Goal: Find contact information: Find contact information

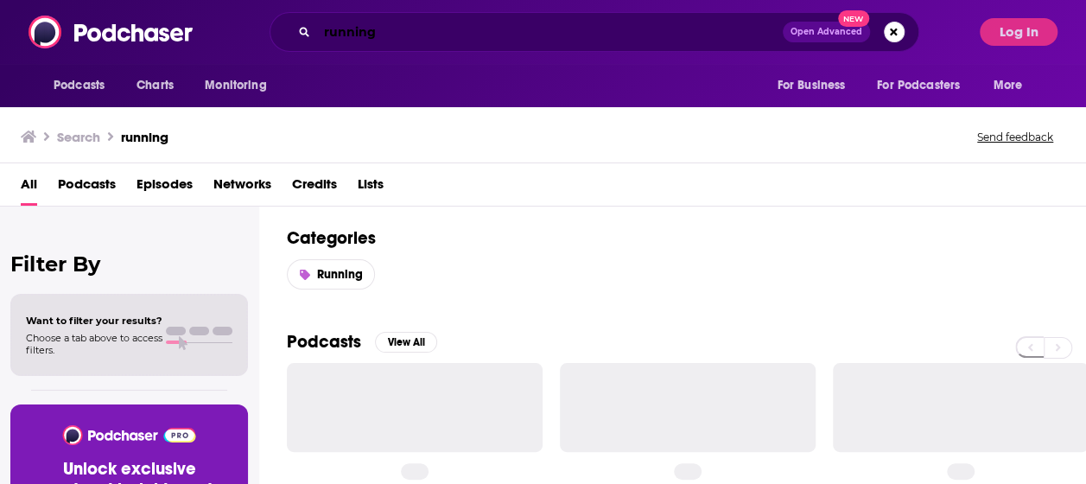
click at [389, 28] on input "running" at bounding box center [550, 32] width 466 height 28
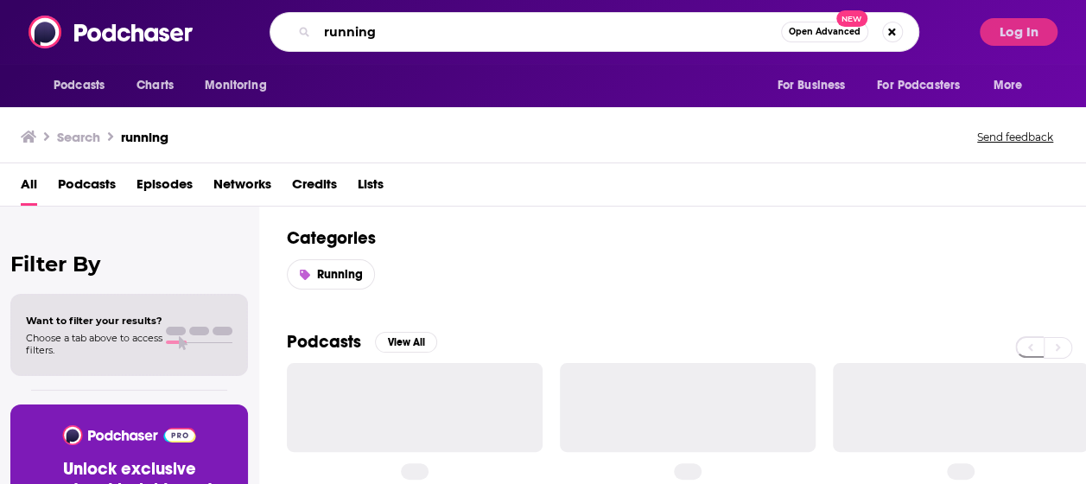
click at [389, 28] on input "running" at bounding box center [549, 32] width 464 height 28
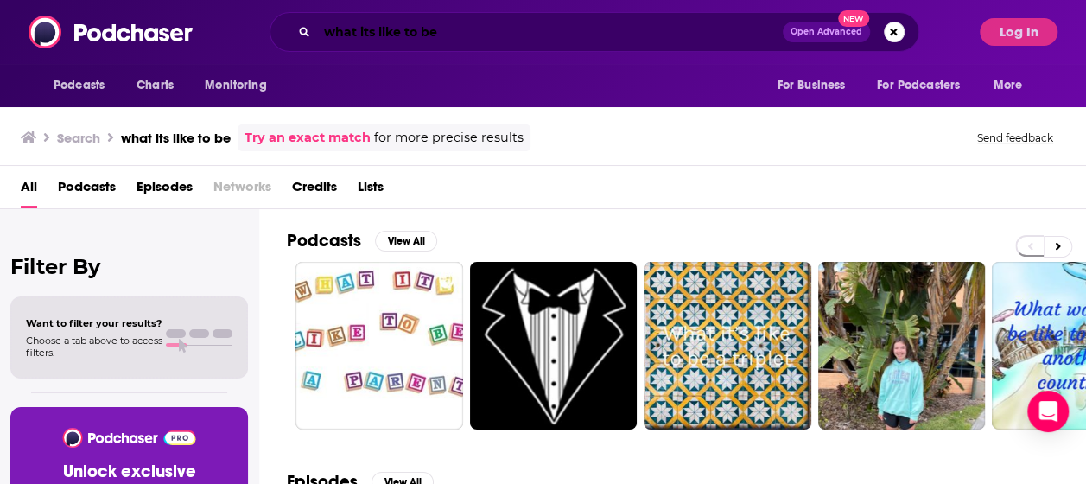
click at [449, 19] on input "what its like to be" at bounding box center [550, 32] width 466 height 28
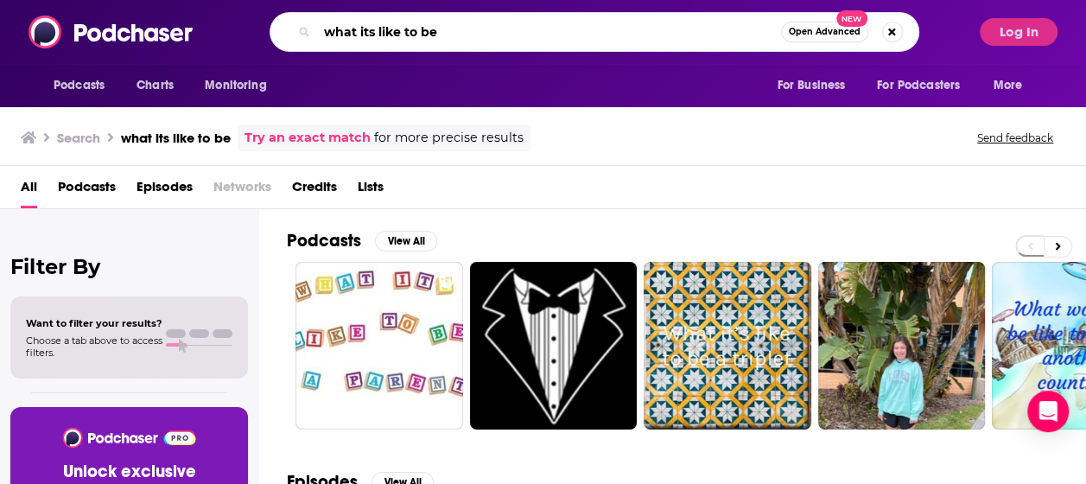
click at [449, 19] on input "what its like to be" at bounding box center [549, 32] width 464 height 28
paste input "What It's Like To Be..."
type input "What It's Like To Be..."
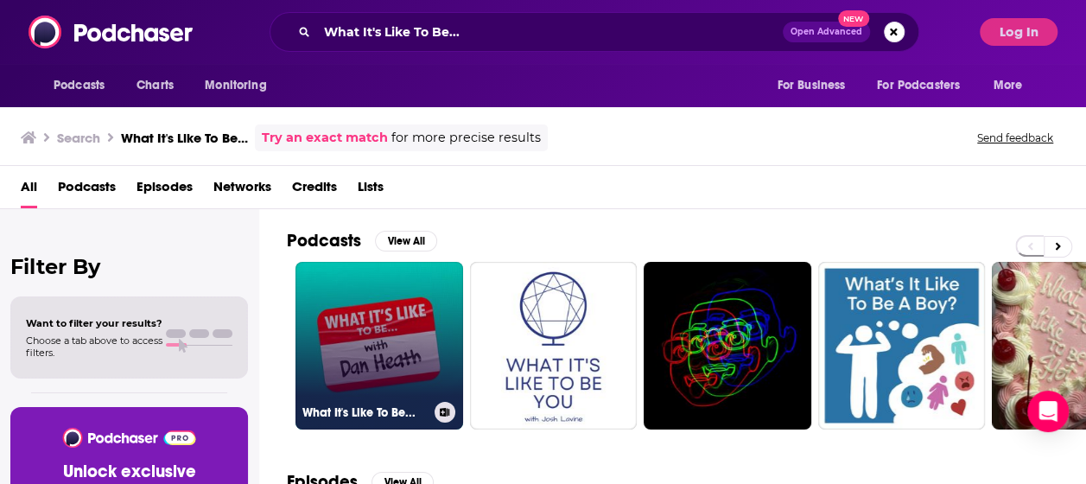
click at [413, 304] on link "What It's Like To Be..." at bounding box center [380, 346] width 168 height 168
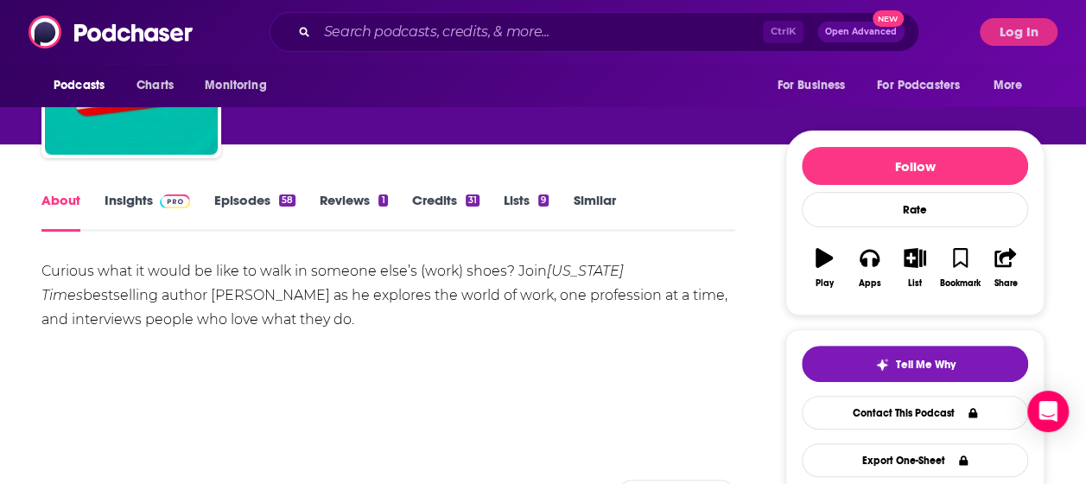
scroll to position [130, 0]
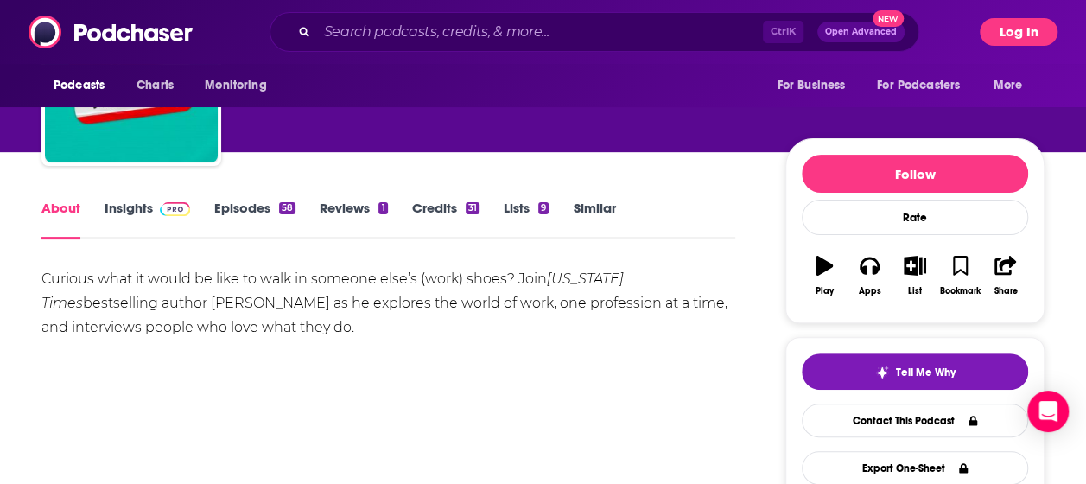
click at [1013, 26] on button "Log In" at bounding box center [1019, 32] width 78 height 28
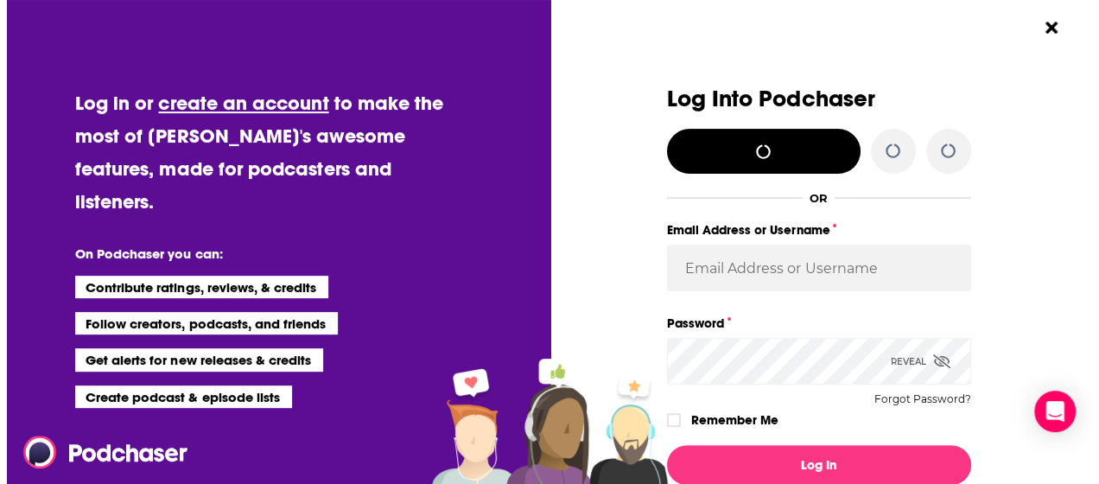
scroll to position [0, 0]
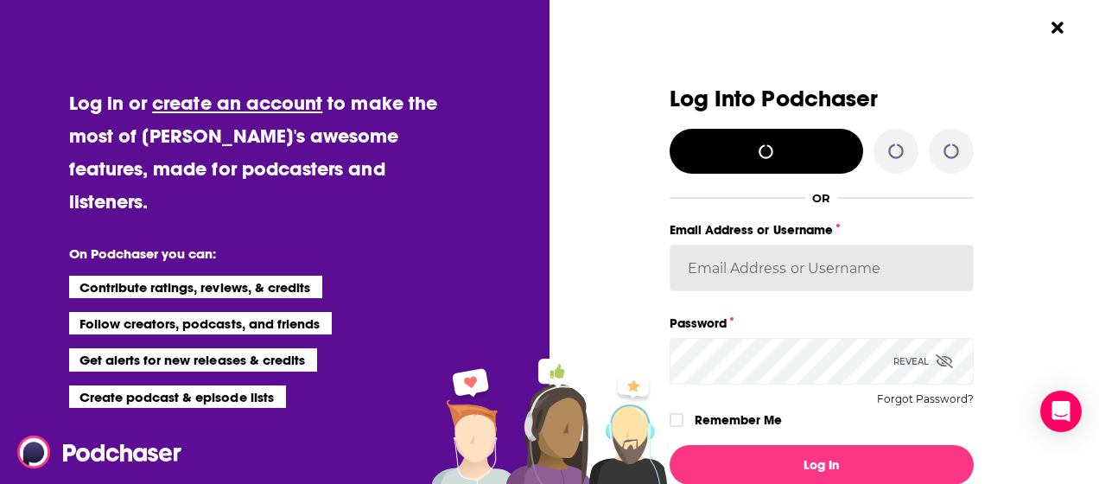
type input "meaghan.youngblood@bcw-global.com"
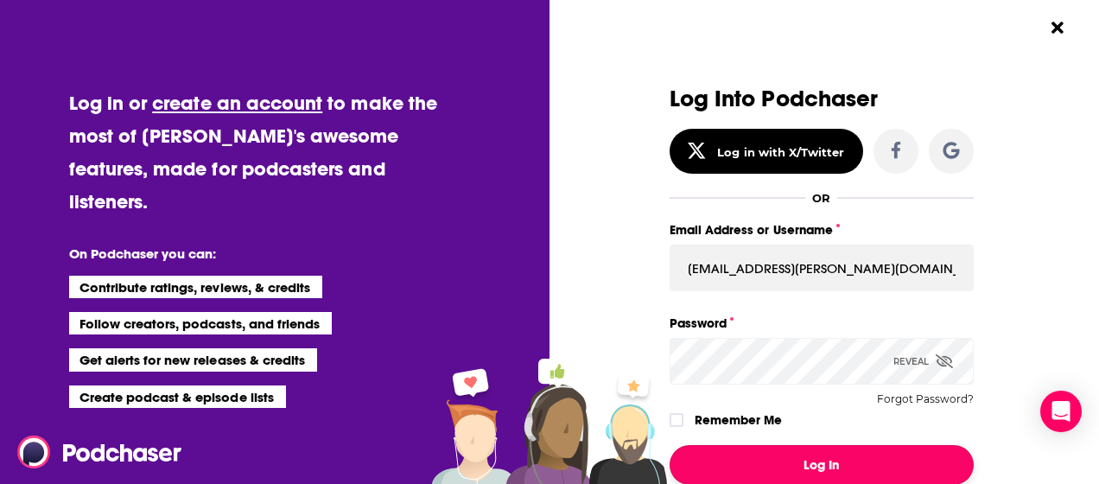
click at [787, 455] on button "Log In" at bounding box center [822, 465] width 304 height 40
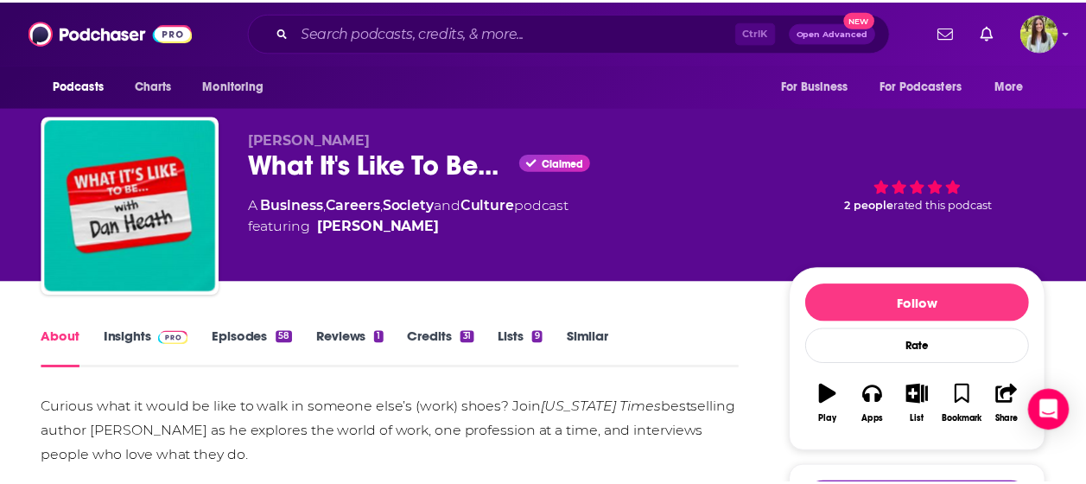
scroll to position [130, 0]
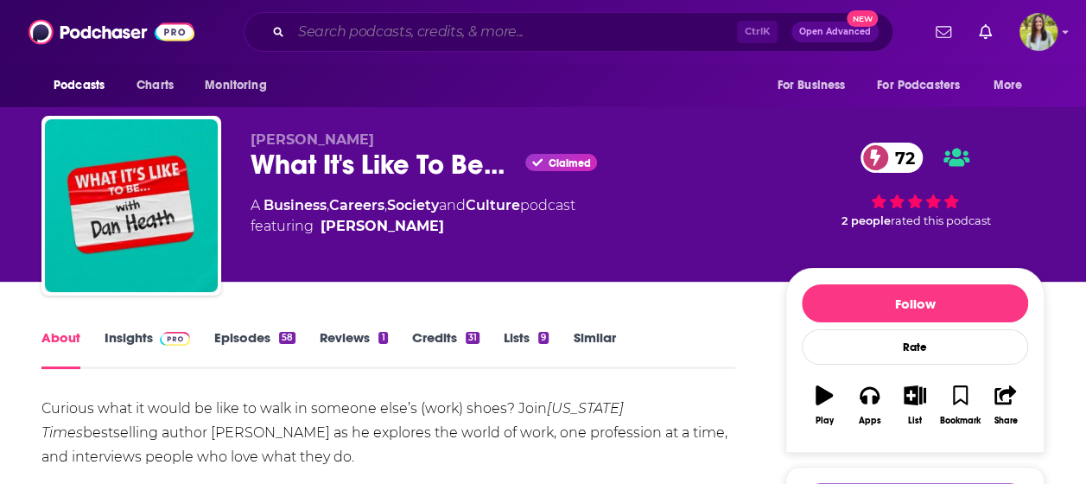
click at [429, 41] on input "Search podcasts, credits, & more..." at bounding box center [514, 32] width 446 height 28
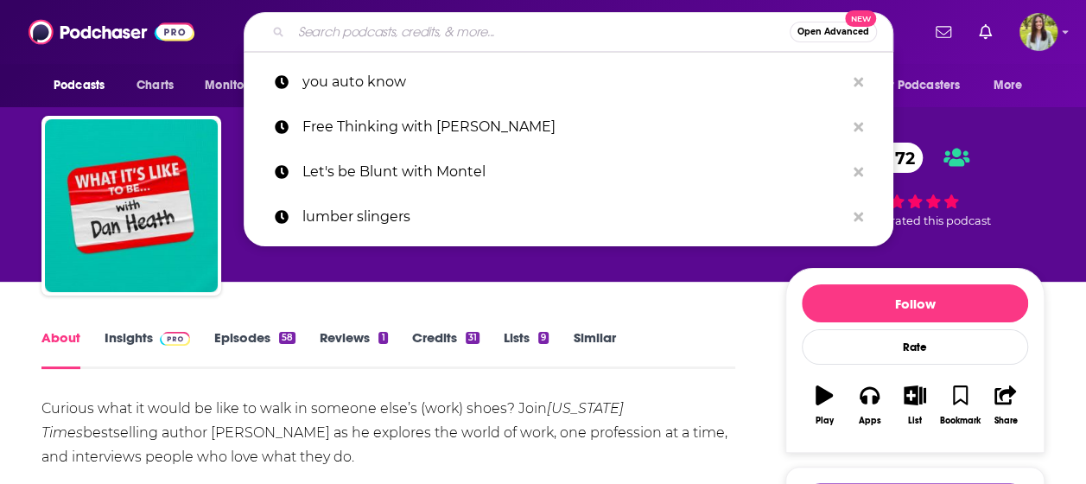
paste input "What It's Like To Be..."
type input "What It's Like To Be..."
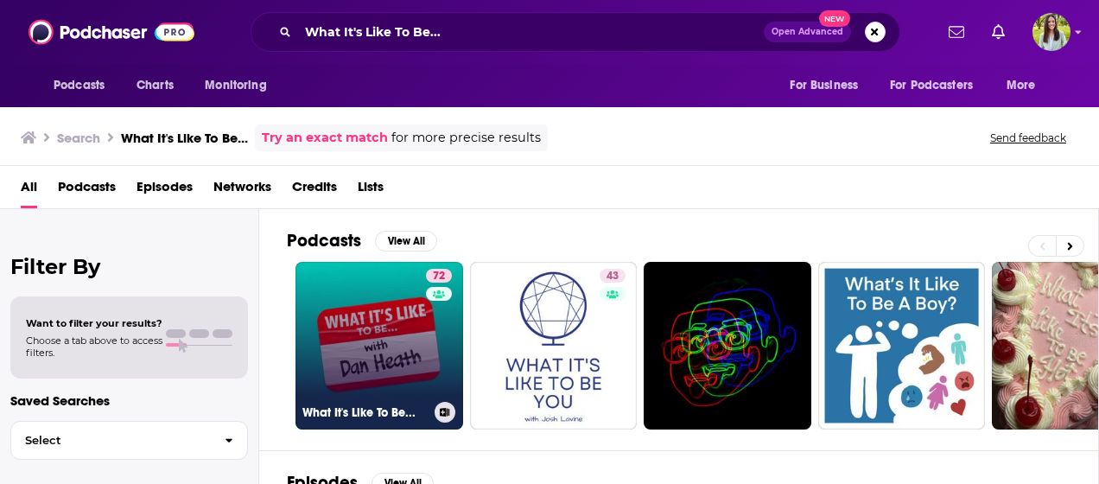
click at [373, 323] on link "72 What It's Like To Be..." at bounding box center [380, 346] width 168 height 168
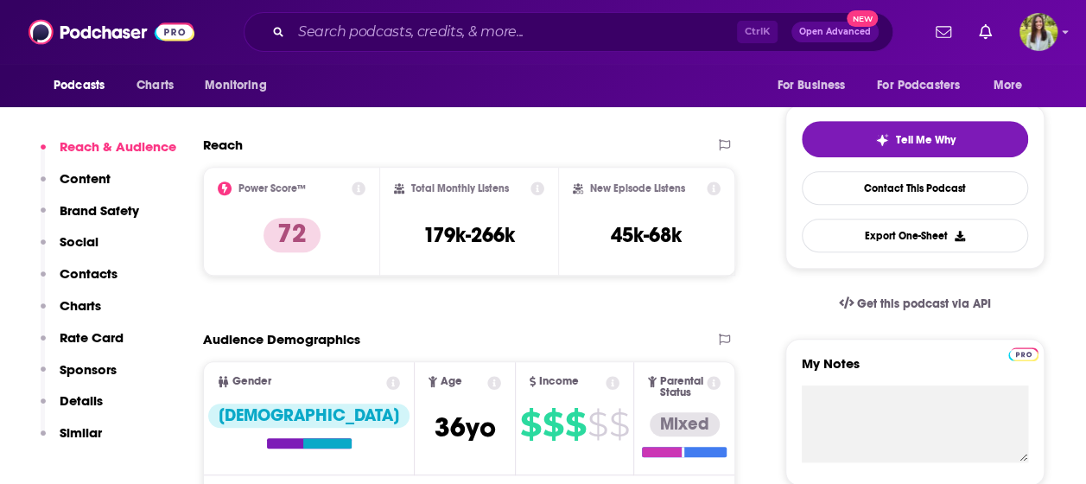
scroll to position [361, 0]
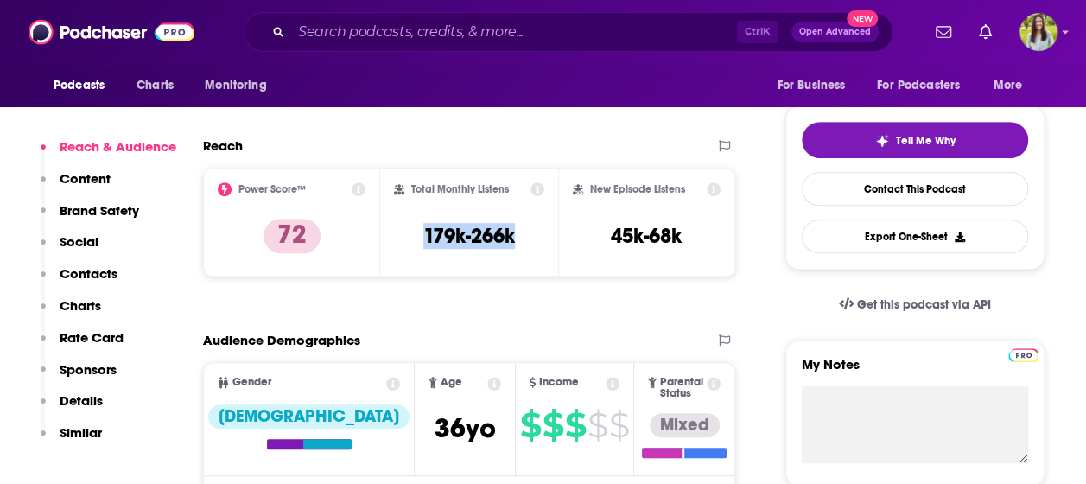
drag, startPoint x: 413, startPoint y: 232, endPoint x: 519, endPoint y: 246, distance: 107.2
click at [519, 246] on div "Total Monthly Listens 179k-266k" at bounding box center [468, 221] width 149 height 79
copy h3 "179k-266k"
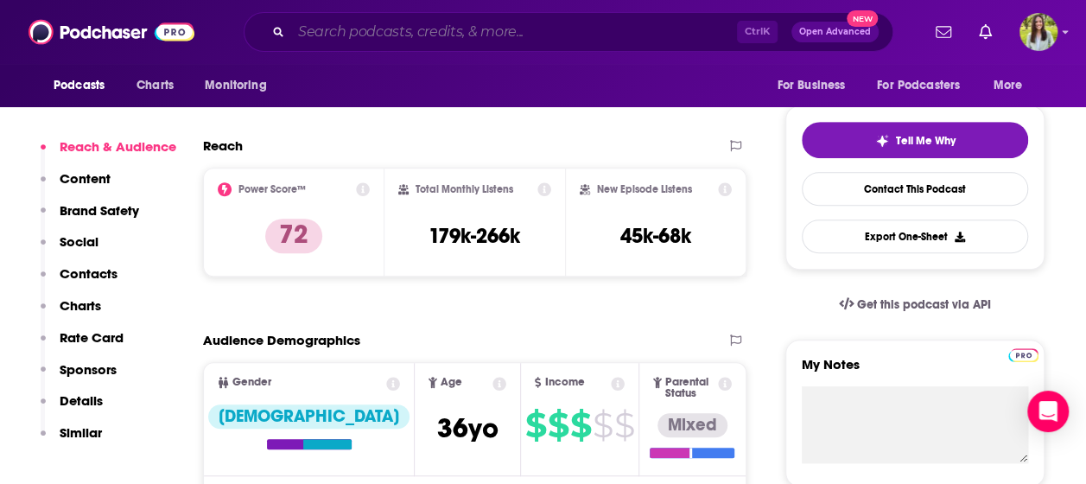
click at [465, 40] on input "Search podcasts, credits, & more..." at bounding box center [514, 32] width 446 height 28
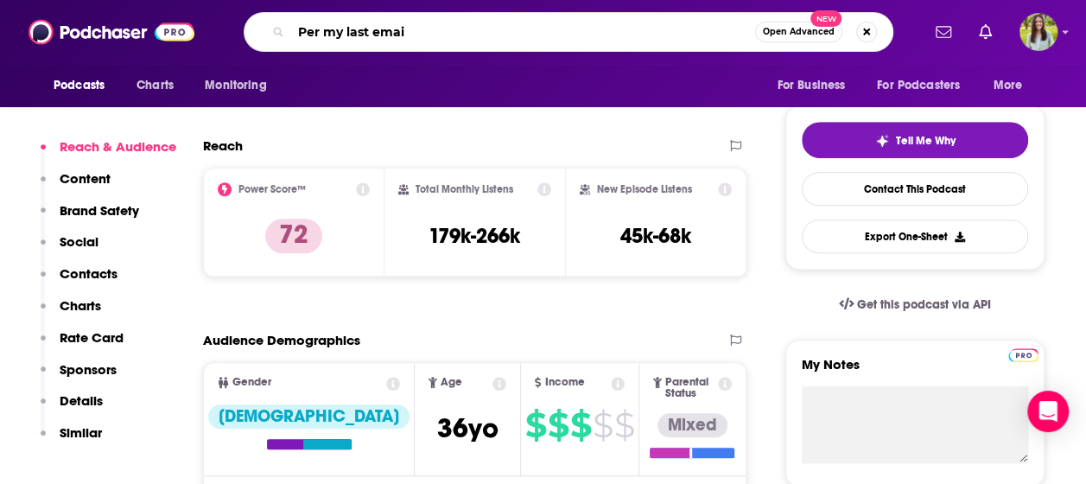
type input "Per my last email"
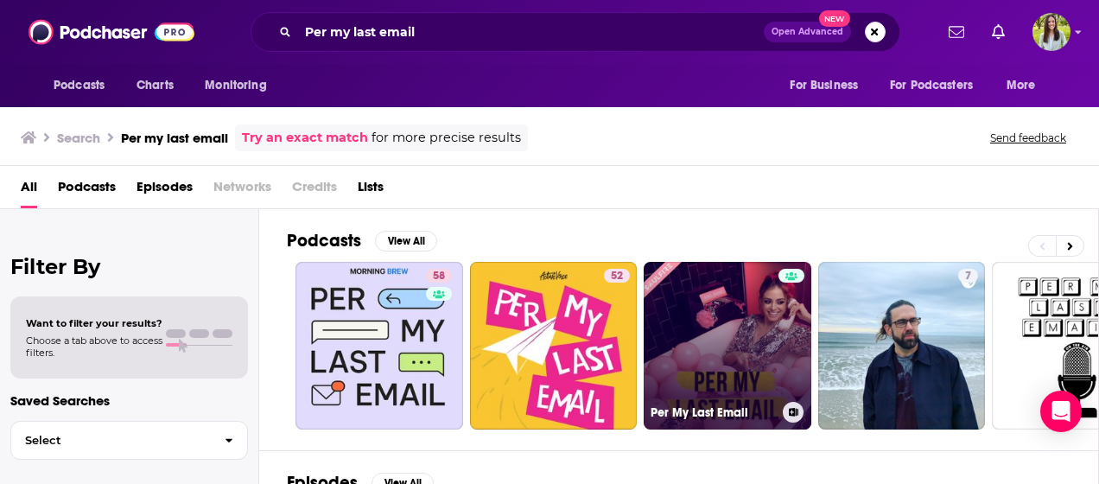
click at [742, 330] on link "Per My Last Email" at bounding box center [728, 346] width 168 height 168
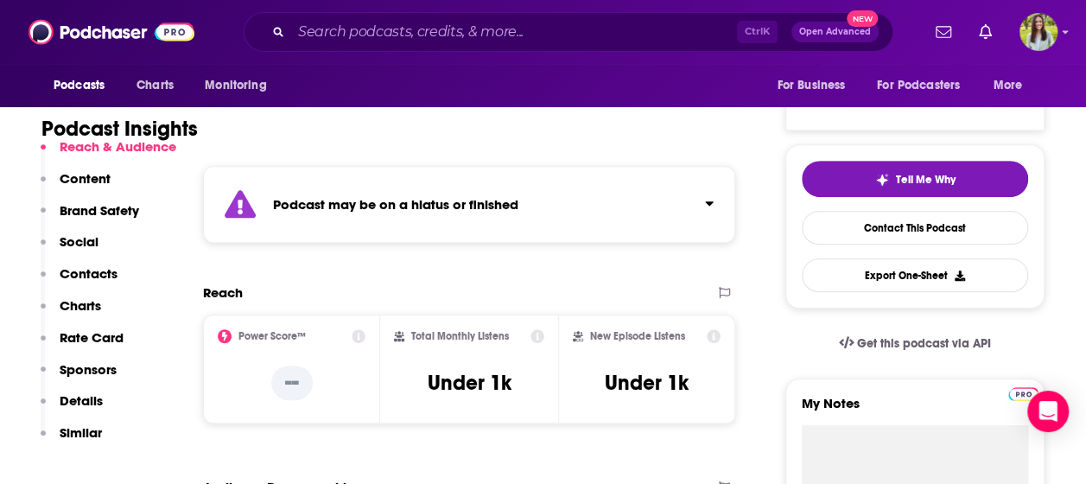
scroll to position [321, 0]
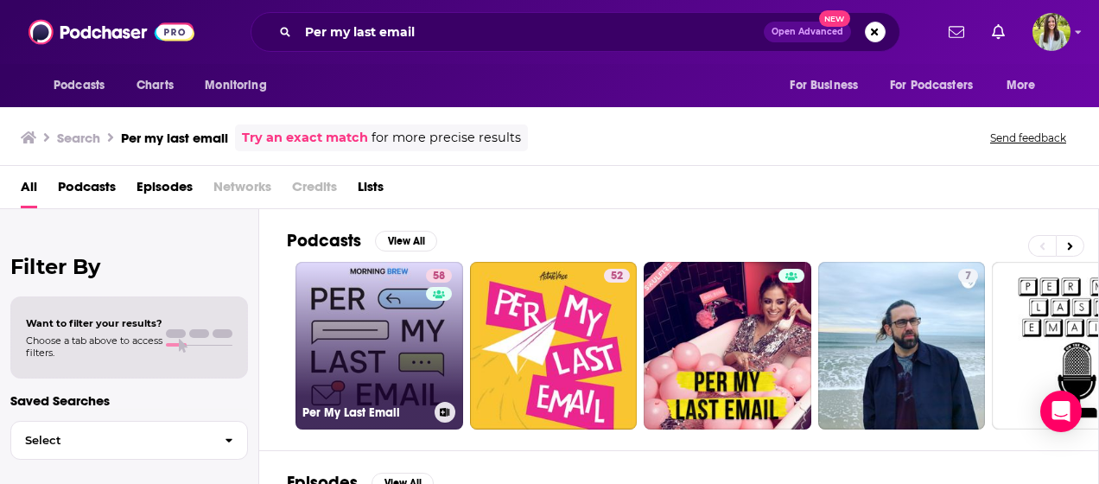
drag, startPoint x: 339, startPoint y: 299, endPoint x: 352, endPoint y: 337, distance: 40.2
click at [352, 337] on link "58 Per My Last Email" at bounding box center [380, 346] width 168 height 168
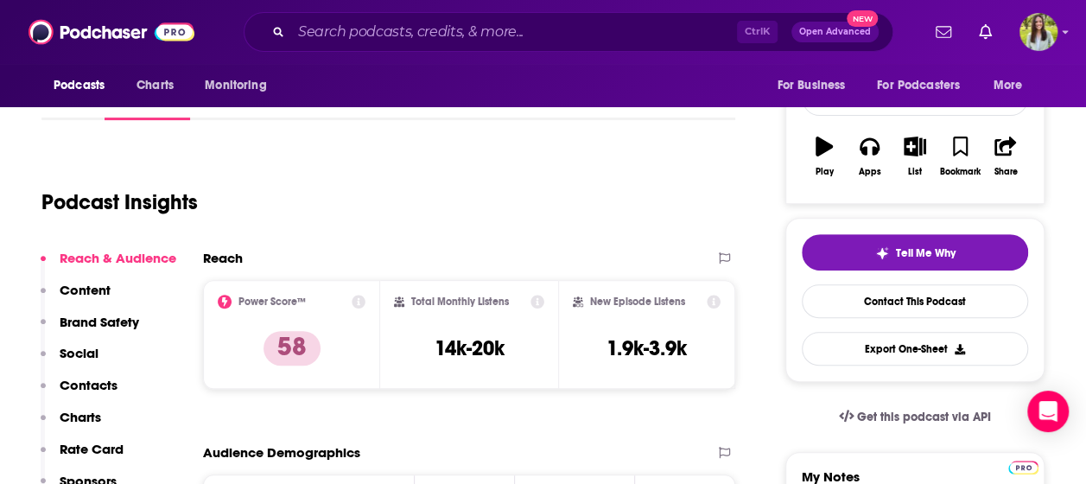
scroll to position [250, 0]
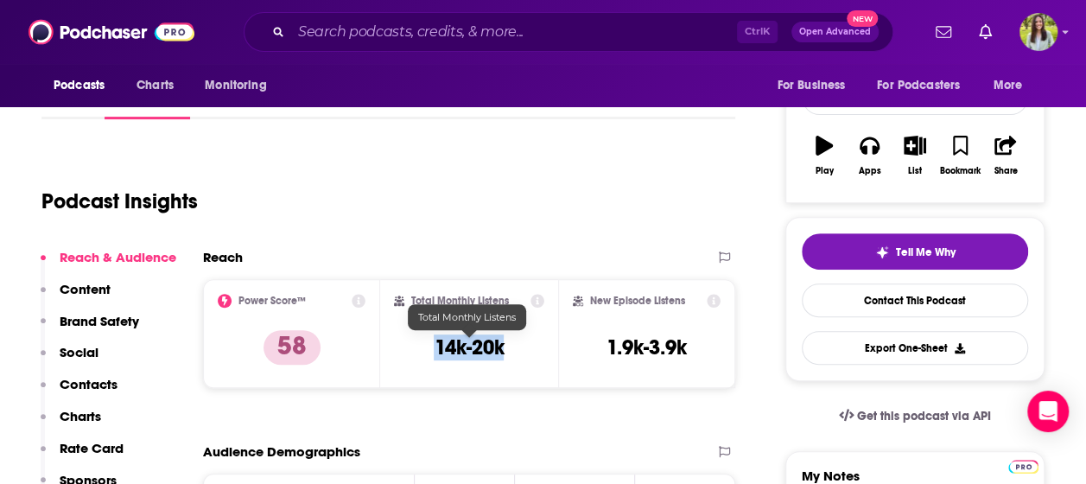
drag, startPoint x: 429, startPoint y: 336, endPoint x: 522, endPoint y: 348, distance: 93.2
click at [522, 348] on div "Total Monthly Listens 14k-20k" at bounding box center [468, 333] width 149 height 79
copy h3 "14k-20k"
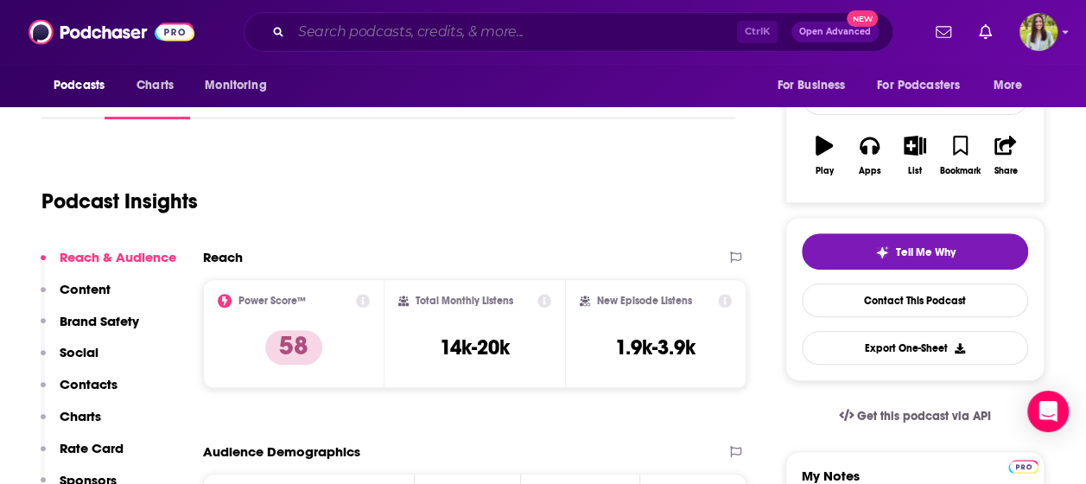
click at [397, 39] on input "Search podcasts, credits, & more..." at bounding box center [514, 32] width 446 height 28
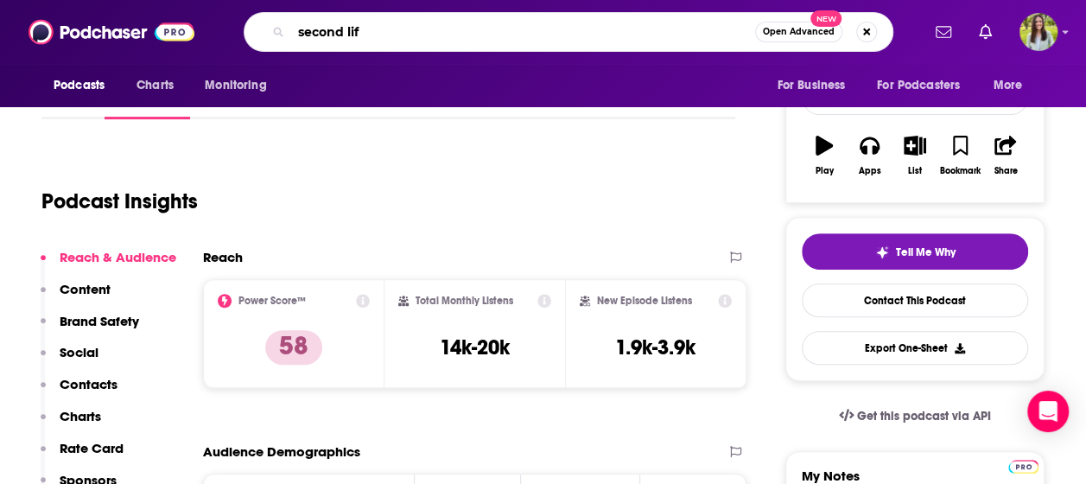
type input "second life"
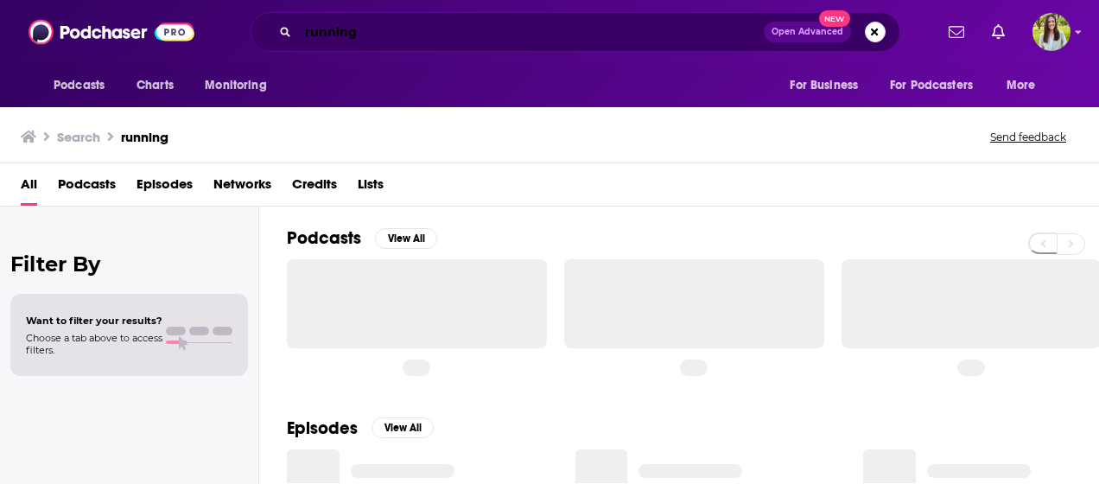
click at [335, 28] on input "running" at bounding box center [531, 32] width 466 height 28
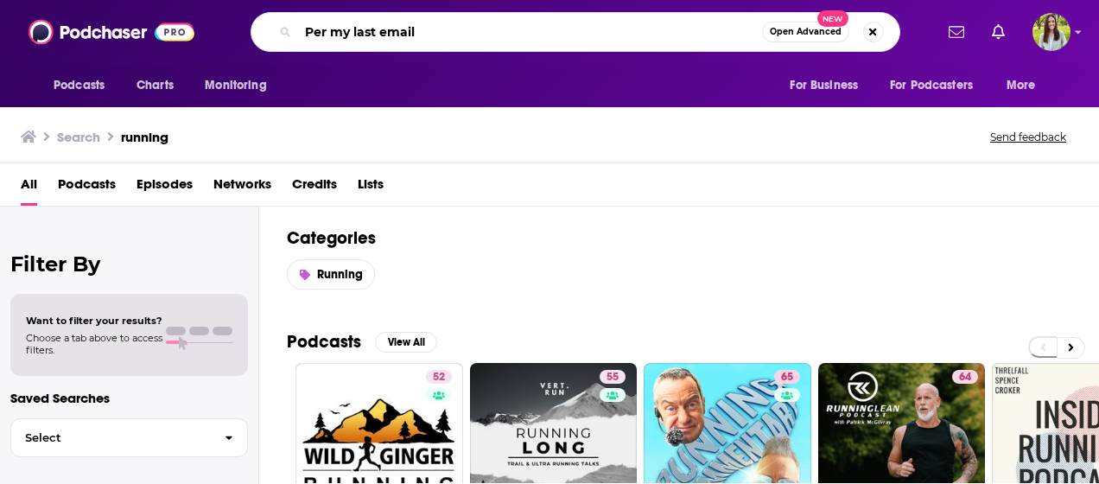
type input "Per my last email"
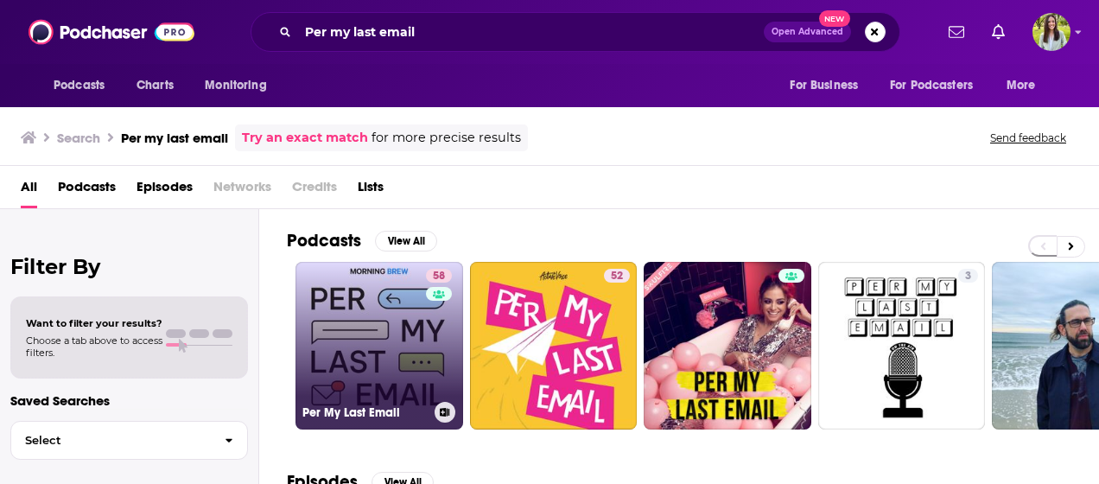
click at [386, 315] on link "58 Per My Last Email" at bounding box center [380, 346] width 168 height 168
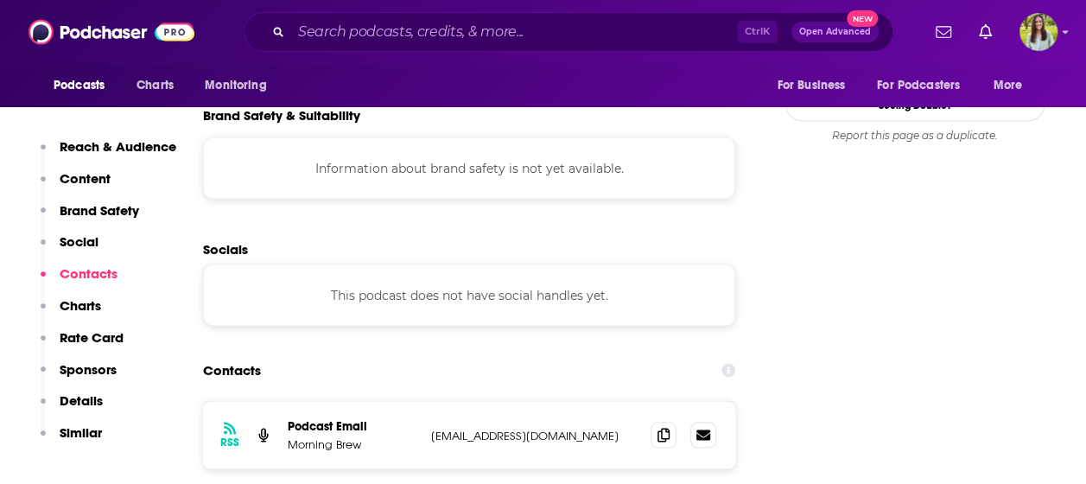
scroll to position [1569, 0]
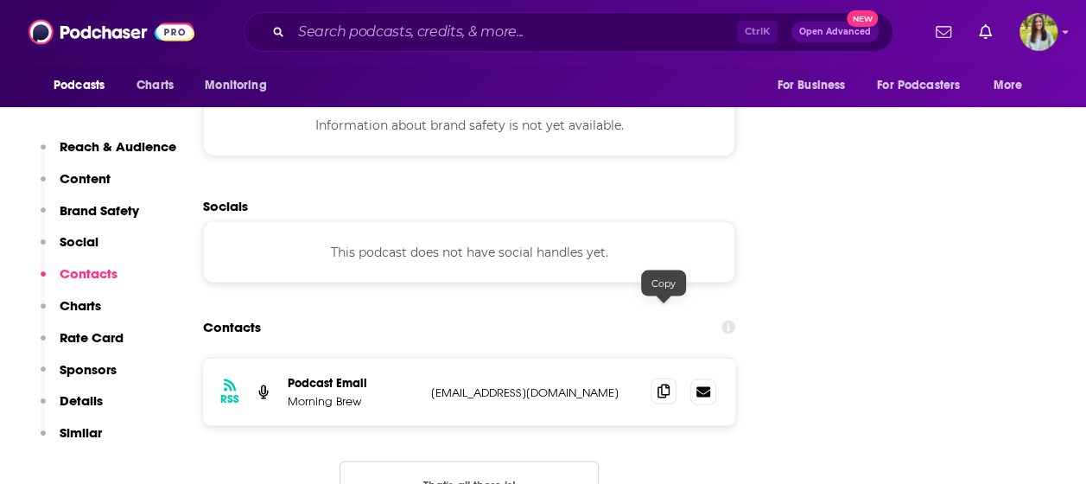
click at [665, 384] on icon at bounding box center [664, 391] width 12 height 14
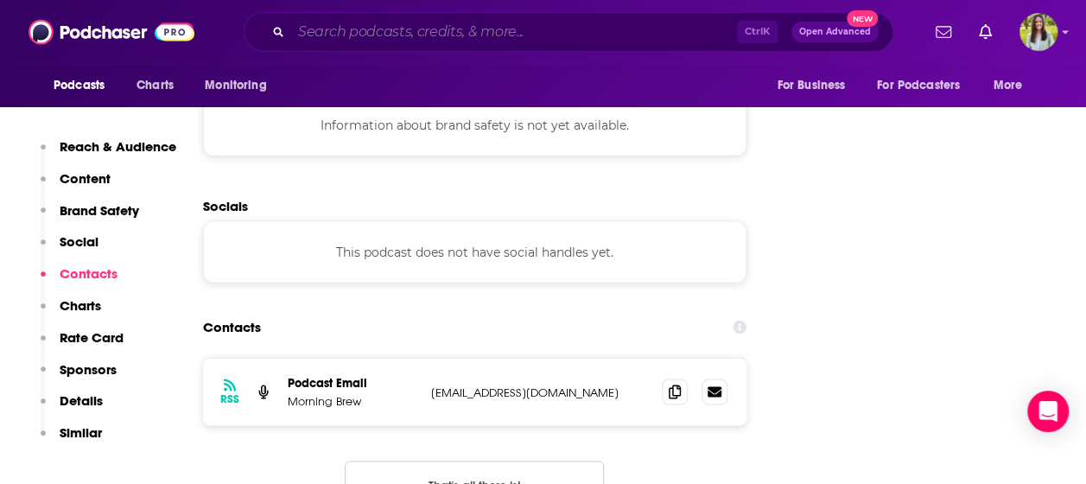
click at [337, 36] on input "Search podcasts, credits, & more..." at bounding box center [514, 32] width 446 height 28
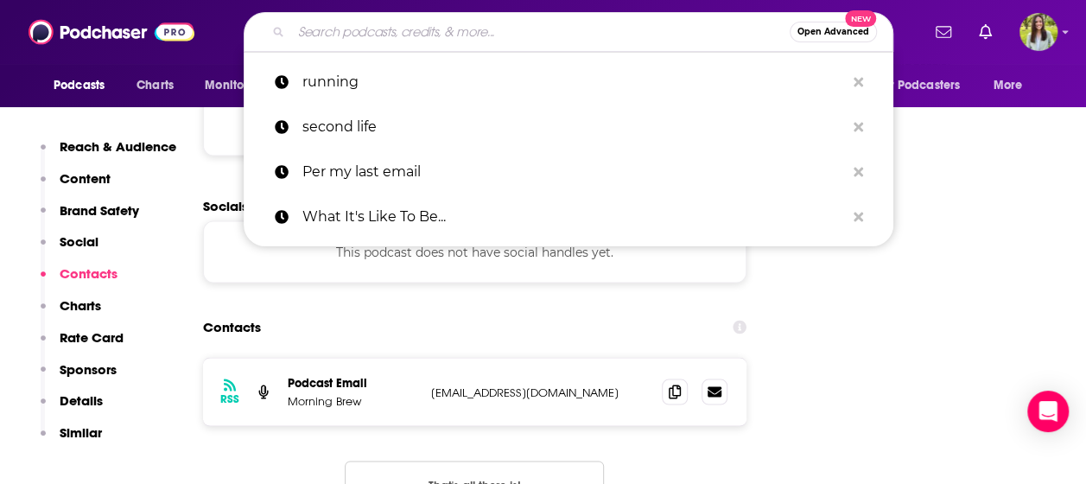
paste input "What its like to be... with [PERSON_NAME]"
type input "What its like to be... with [PERSON_NAME]"
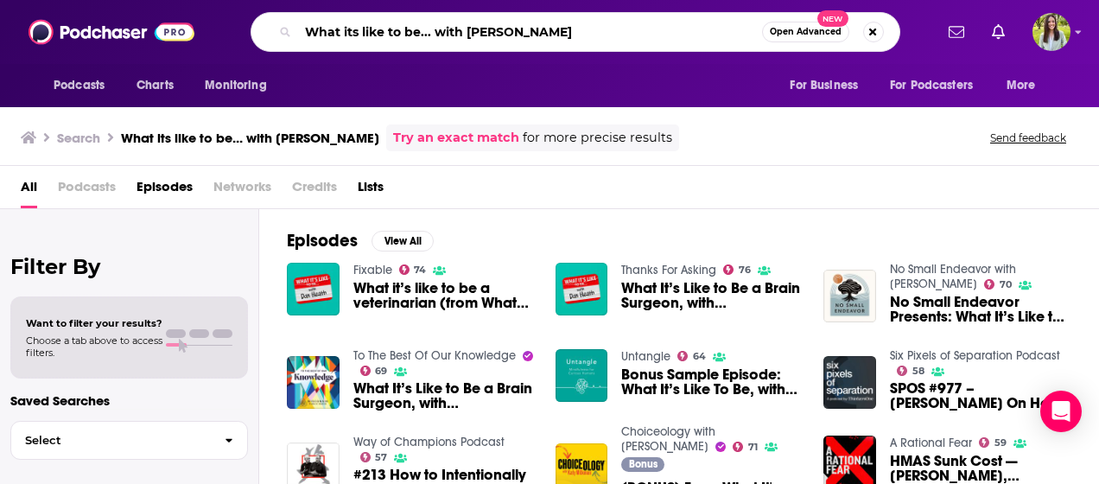
drag, startPoint x: 435, startPoint y: 29, endPoint x: 548, endPoint y: 29, distance: 113.2
click at [548, 29] on input "What its like to be... with [PERSON_NAME]" at bounding box center [530, 32] width 464 height 28
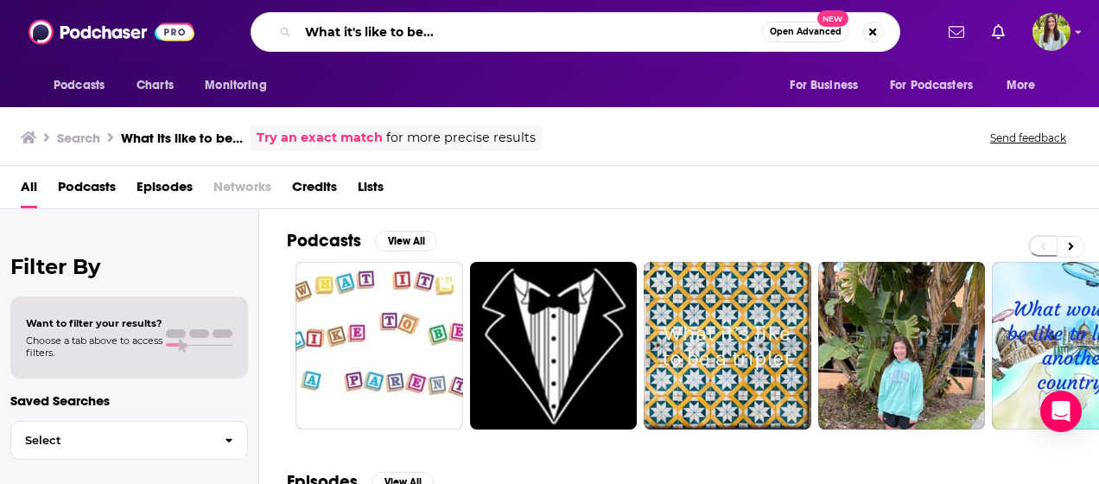
type input "What it's like to be..."
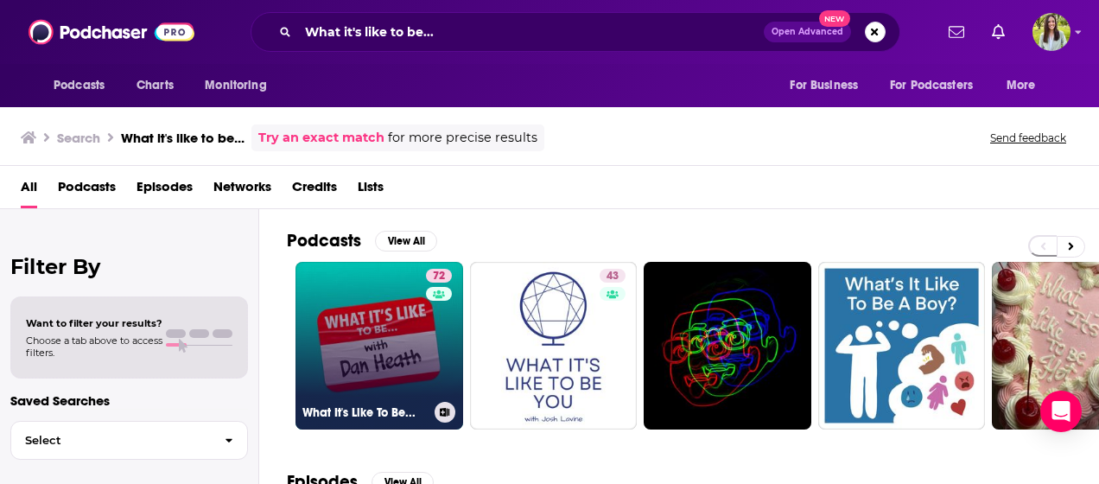
click at [391, 346] on link "72 What It's Like To Be..." at bounding box center [380, 346] width 168 height 168
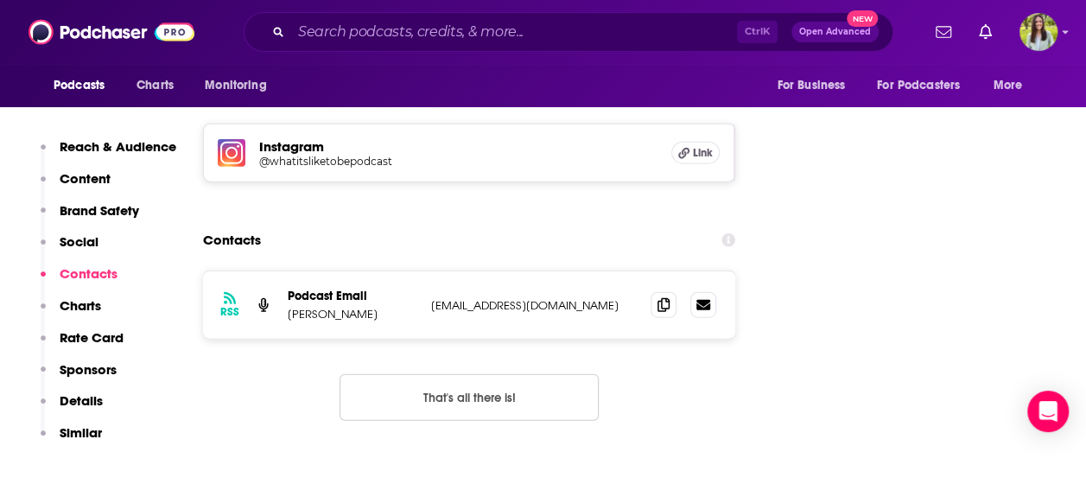
scroll to position [1970, 0]
click at [660, 273] on div "RSS Podcast Email [PERSON_NAME] [EMAIL_ADDRESS][DOMAIN_NAME] [EMAIL_ADDRESS][DO…" at bounding box center [469, 306] width 532 height 67
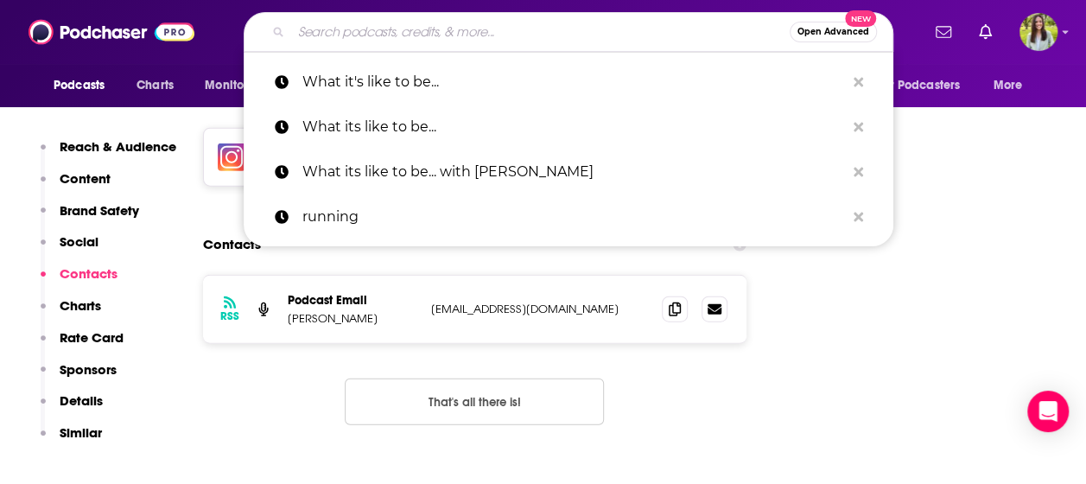
click at [393, 32] on input "Search podcasts, credits, & more..." at bounding box center [540, 32] width 499 height 28
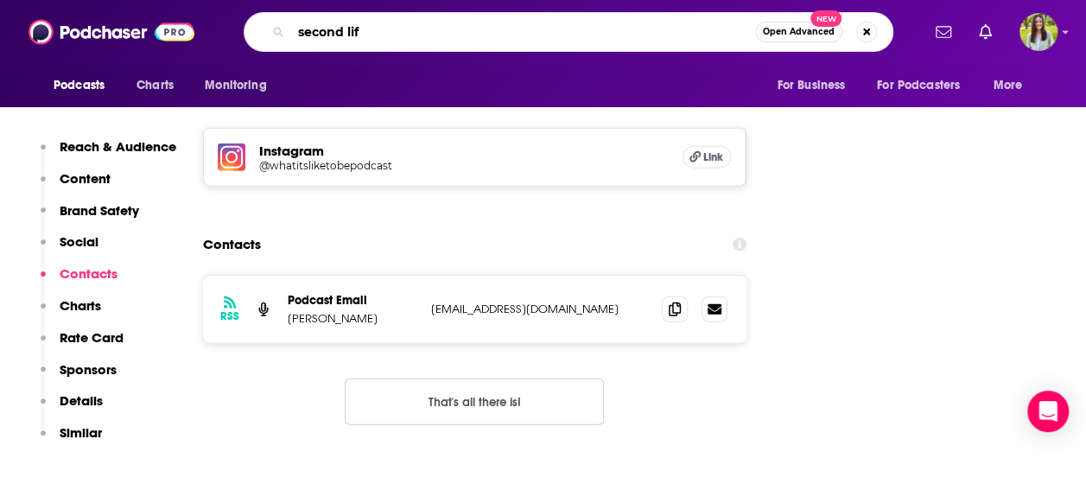
type input "second life"
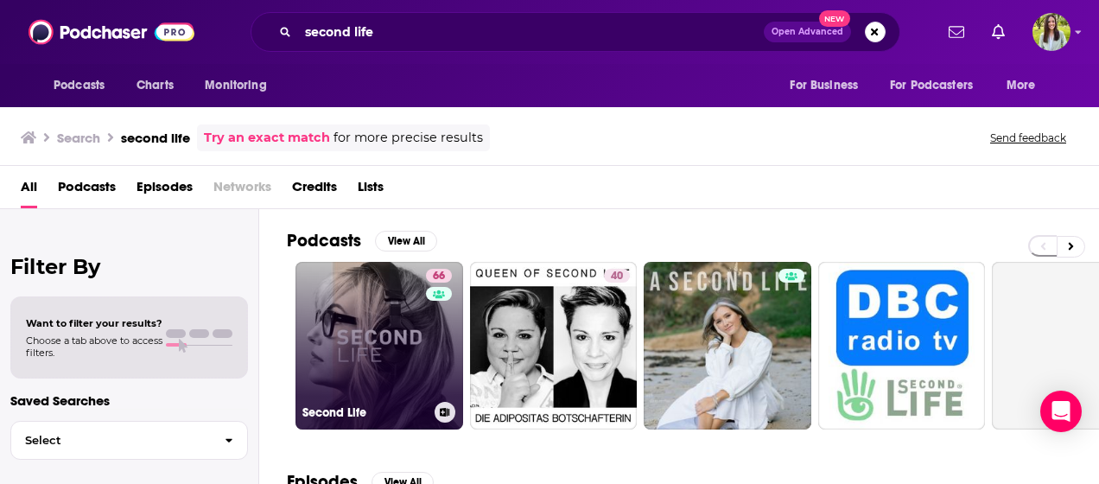
click at [384, 335] on link "66 Second Life" at bounding box center [380, 346] width 168 height 168
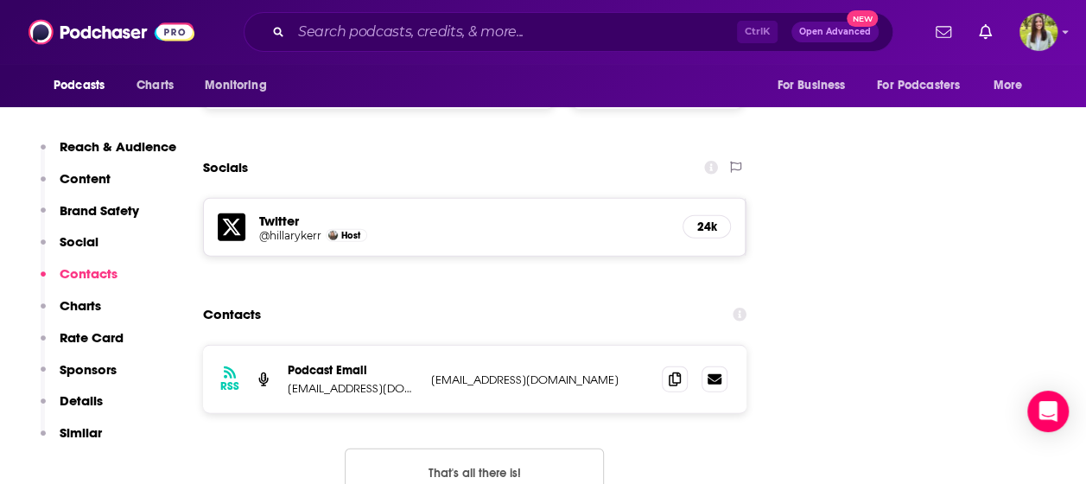
scroll to position [1901, 0]
click at [676, 371] on icon at bounding box center [675, 378] width 12 height 14
click at [463, 29] on input "Search podcasts, credits, & more..." at bounding box center [514, 32] width 446 height 28
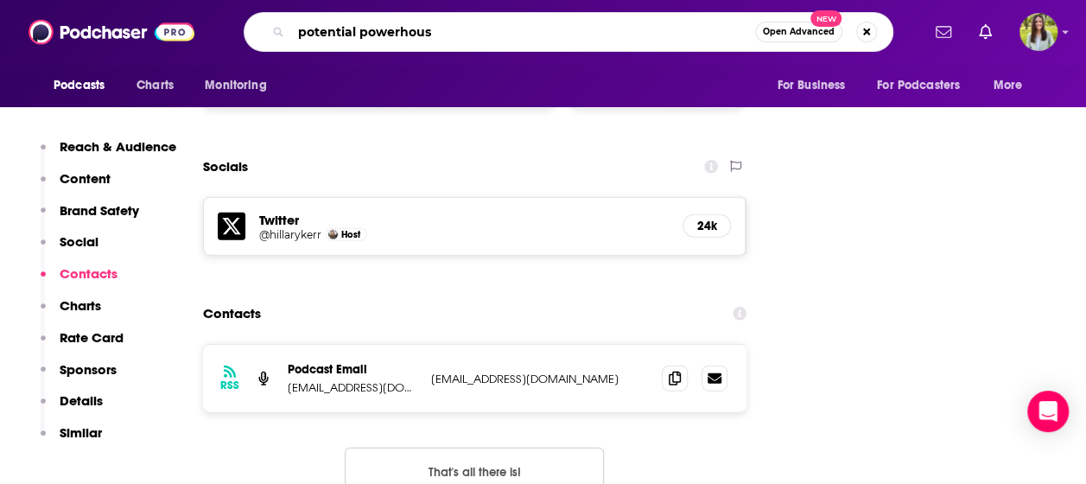
type input "potential powerhouse"
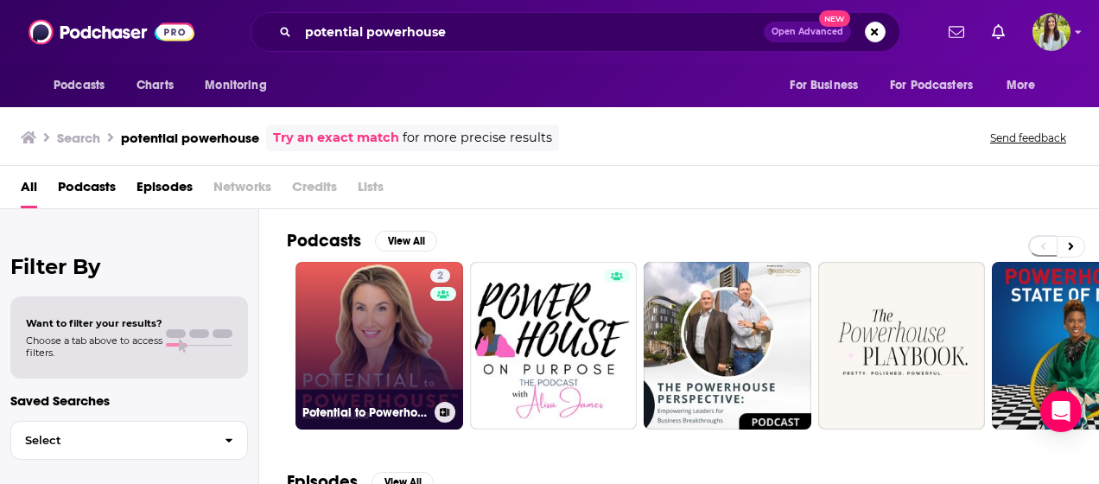
click at [366, 326] on link "2 Potential to Powerhouse: Success Secrets for Women Entrepreneurs" at bounding box center [380, 346] width 168 height 168
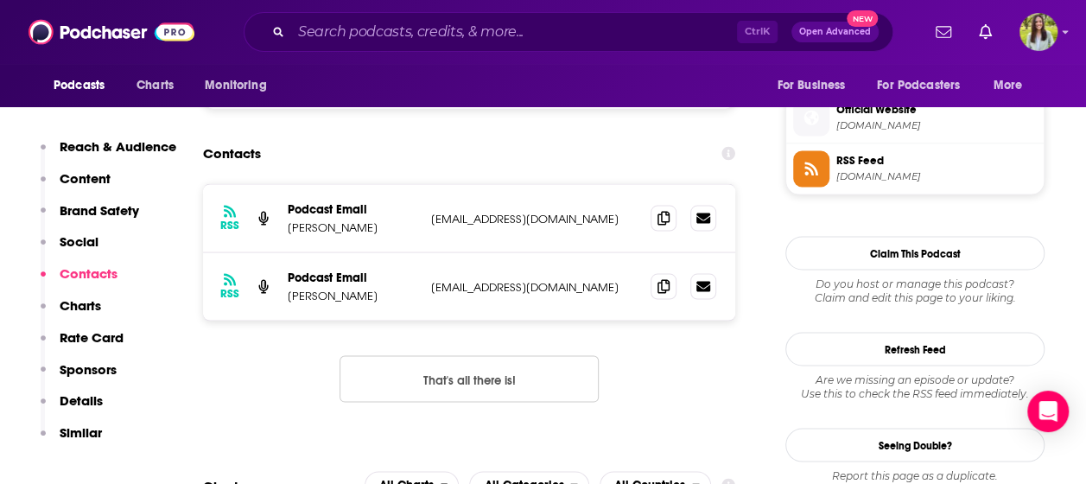
scroll to position [1532, 0]
click at [664, 216] on icon at bounding box center [664, 218] width 12 height 14
